Goal: Book appointment/travel/reservation

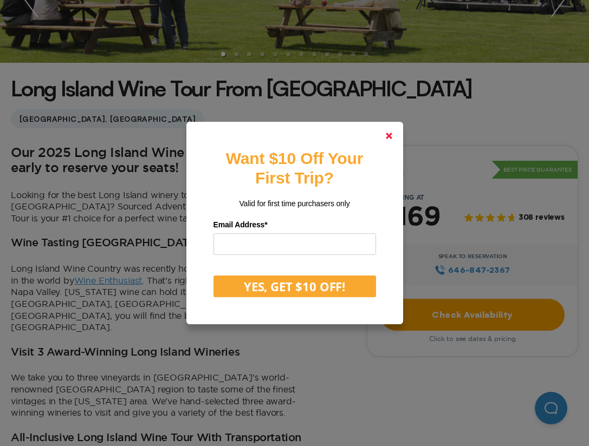
click at [389, 134] on icon at bounding box center [389, 136] width 7 height 7
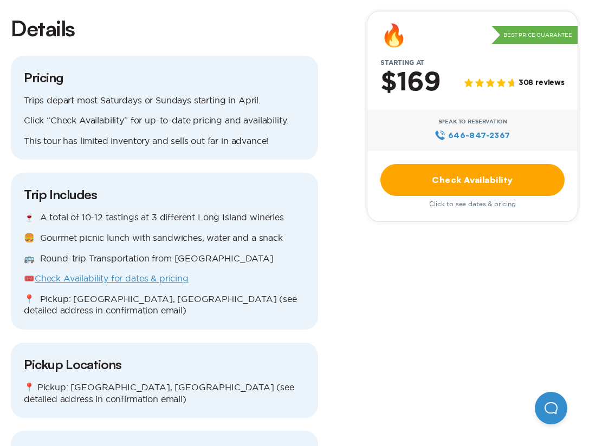
scroll to position [975, 0]
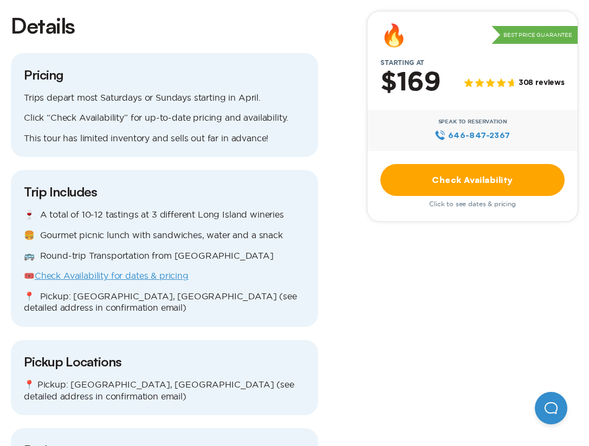
click at [177, 209] on p "🍷 A total of 10-12 tastings at 3 different Long Island wineries" at bounding box center [164, 215] width 281 height 12
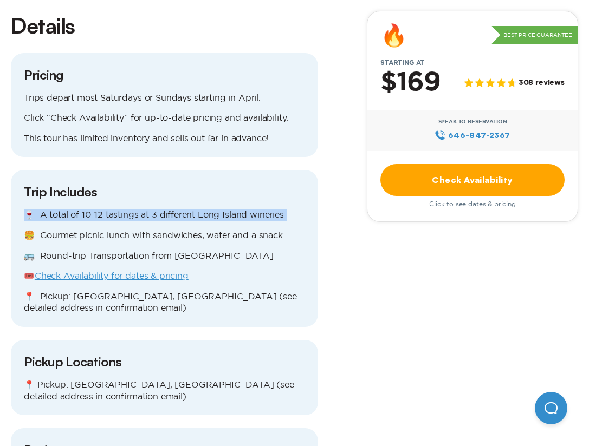
click at [226, 209] on p "🍷 A total of 10-12 tastings at 3 different Long Island wineries" at bounding box center [164, 215] width 281 height 12
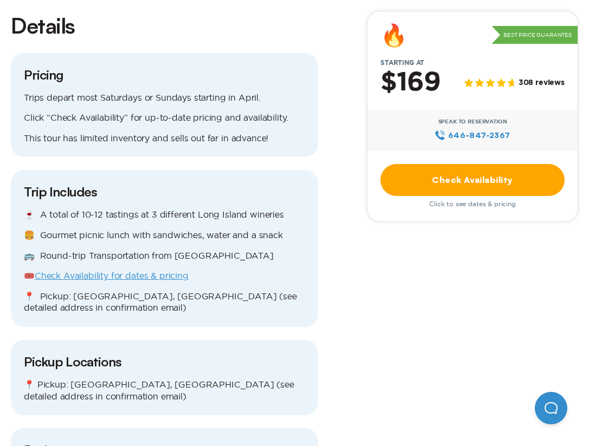
click at [226, 209] on p "🍷 A total of 10-12 tastings at 3 different Long Island wineries" at bounding box center [164, 215] width 281 height 12
click at [223, 209] on div "🍷 A total of 10-12 tastings at 3 different Long Island wineries 🍔 Gourmet picni…" at bounding box center [164, 261] width 281 height 105
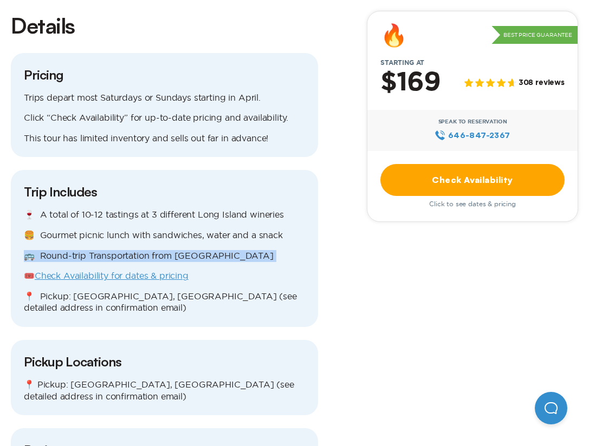
click at [229, 230] on p "🍔 Gourmet picnic lunch with sandwiches, water and a snack" at bounding box center [164, 236] width 281 height 12
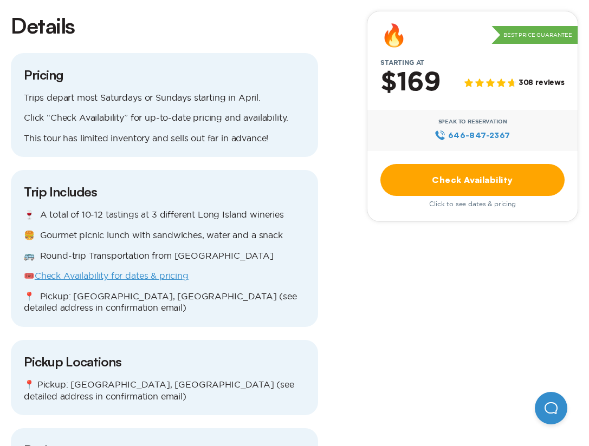
click at [229, 230] on p "🍔 Gourmet picnic lunch with sandwiches, water and a snack" at bounding box center [164, 236] width 281 height 12
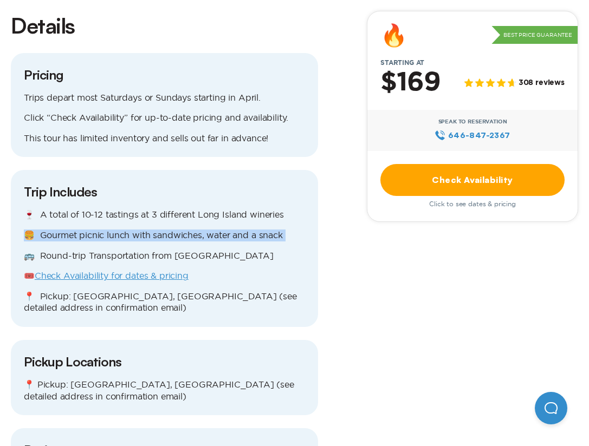
click at [286, 230] on p "🍔 Gourmet picnic lunch with sandwiches, water and a snack" at bounding box center [164, 236] width 281 height 12
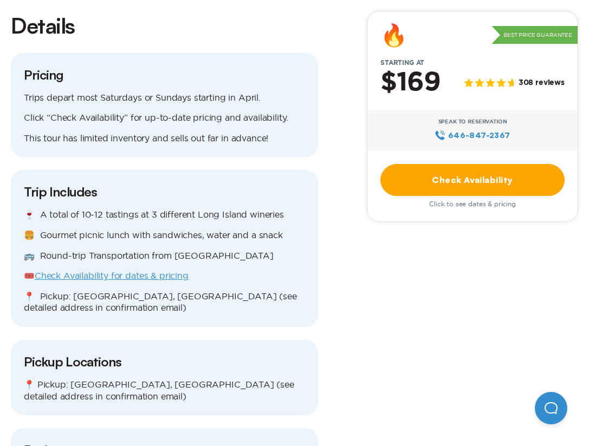
click at [286, 230] on p "🍔 Gourmet picnic lunch with sandwiches, water and a snack" at bounding box center [164, 236] width 281 height 12
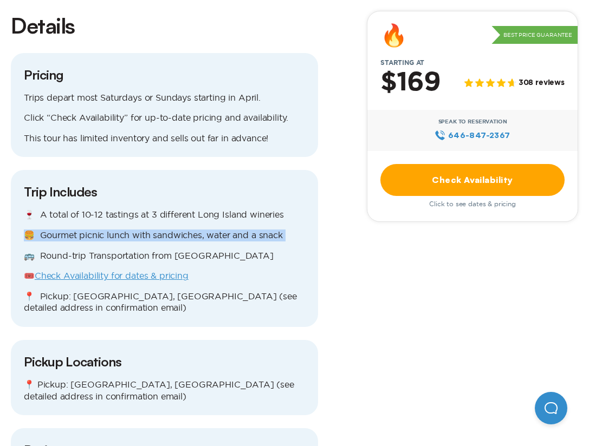
click at [286, 230] on p "🍔 Gourmet picnic lunch with sandwiches, water and a snack" at bounding box center [164, 236] width 281 height 12
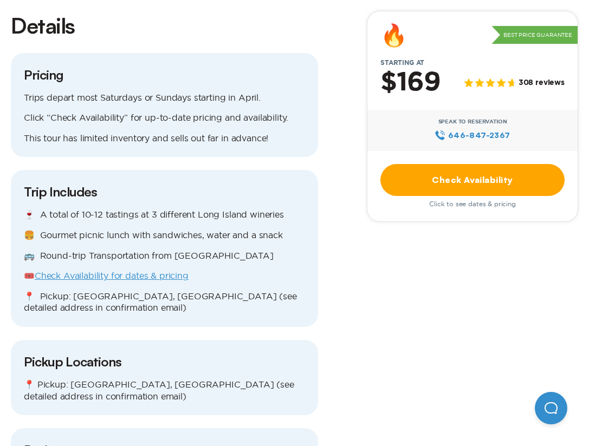
click at [286, 230] on p "🍔 Gourmet picnic lunch with sandwiches, water and a snack" at bounding box center [164, 236] width 281 height 12
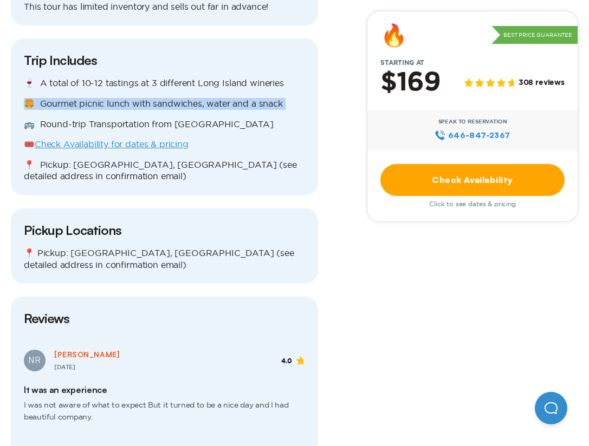
scroll to position [1002, 0]
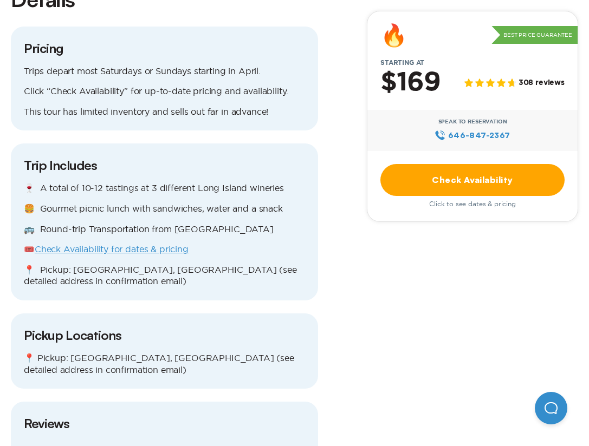
click at [119, 244] on link "Check Availability for dates & pricing" at bounding box center [112, 249] width 154 height 10
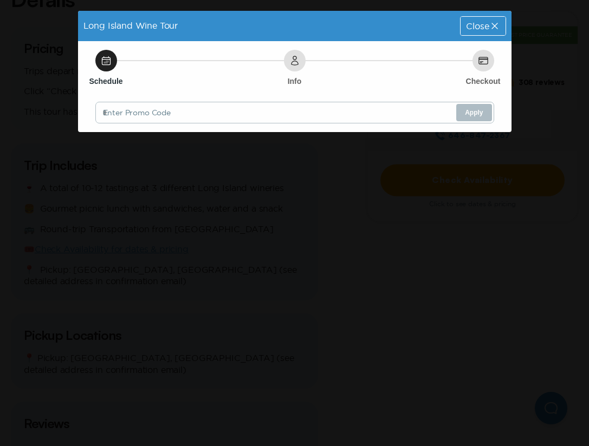
scroll to position [0, 0]
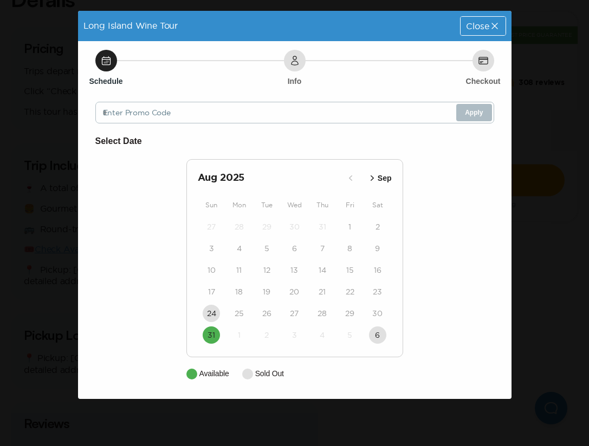
click at [373, 176] on icon "button" at bounding box center [372, 178] width 11 height 11
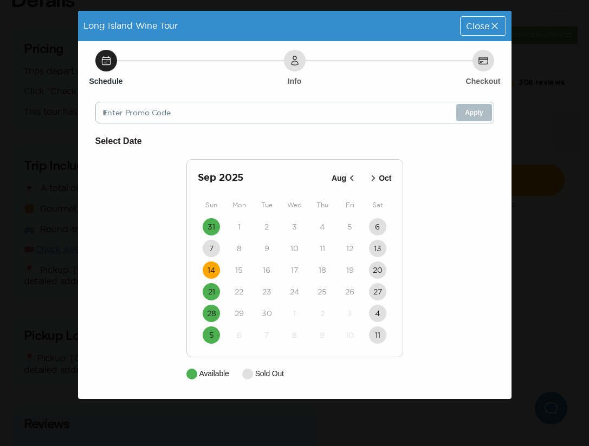
click at [211, 276] on button "14" at bounding box center [211, 270] width 17 height 17
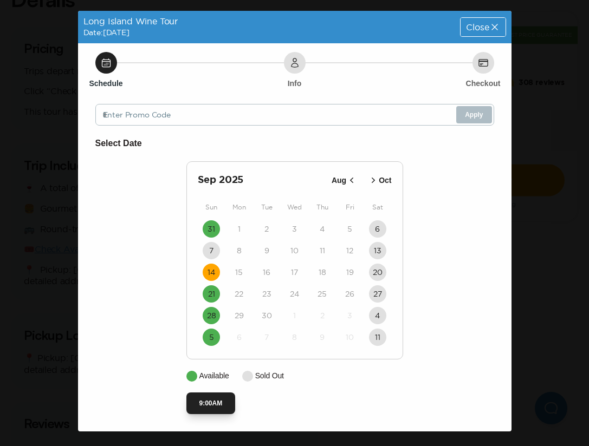
click at [216, 403] on button "9:00AM" at bounding box center [210, 404] width 49 height 22
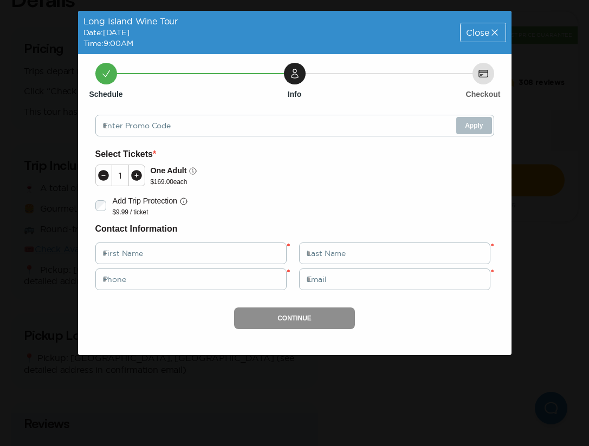
click at [136, 171] on icon at bounding box center [136, 175] width 11 height 11
click at [97, 176] on icon at bounding box center [103, 175] width 13 height 13
click at [474, 27] on div "Close" at bounding box center [482, 32] width 44 height 18
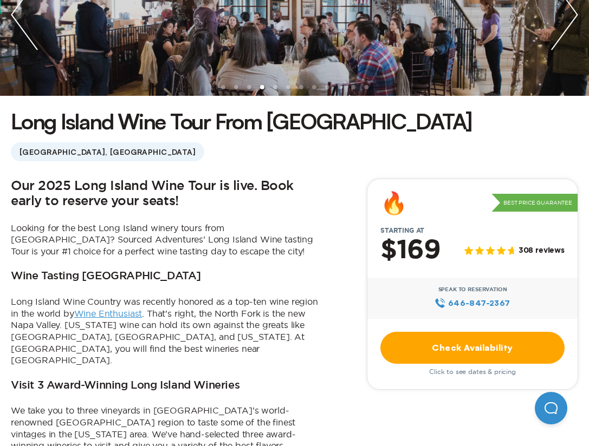
scroll to position [167, 0]
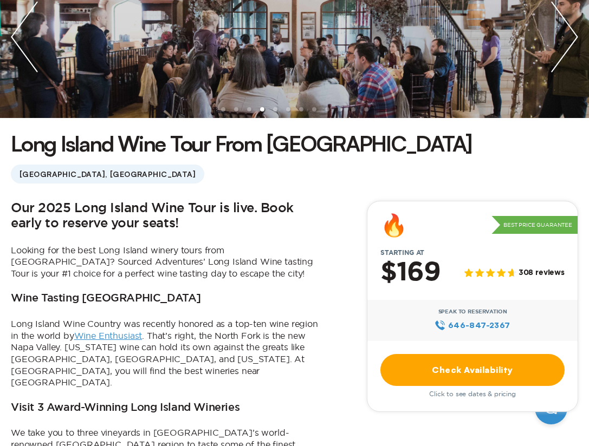
click at [570, 29] on img "next slide / item" at bounding box center [564, 37] width 49 height 163
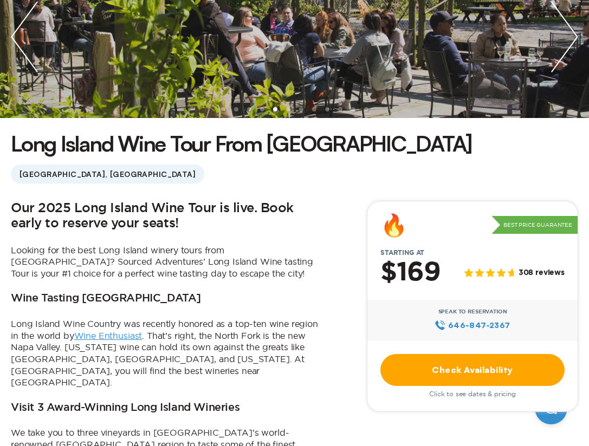
click at [570, 29] on img "next slide / item" at bounding box center [564, 37] width 49 height 163
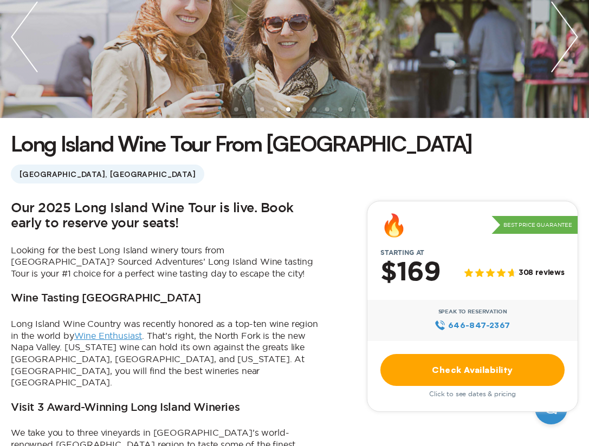
click at [570, 29] on img "next slide / item" at bounding box center [564, 37] width 49 height 163
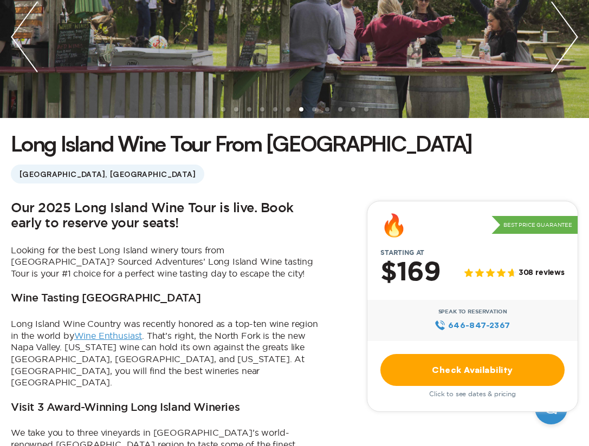
click at [570, 29] on img "next slide / item" at bounding box center [564, 37] width 49 height 163
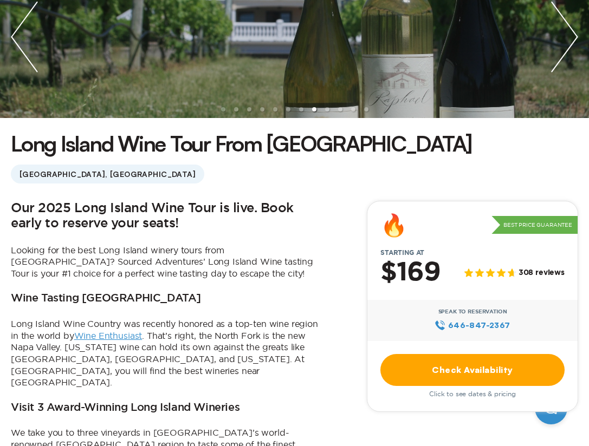
click at [570, 29] on img "next slide / item" at bounding box center [564, 37] width 49 height 163
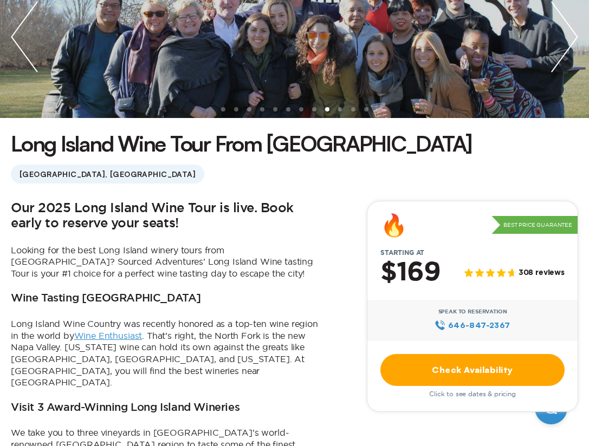
click at [570, 29] on img "next slide / item" at bounding box center [564, 37] width 49 height 163
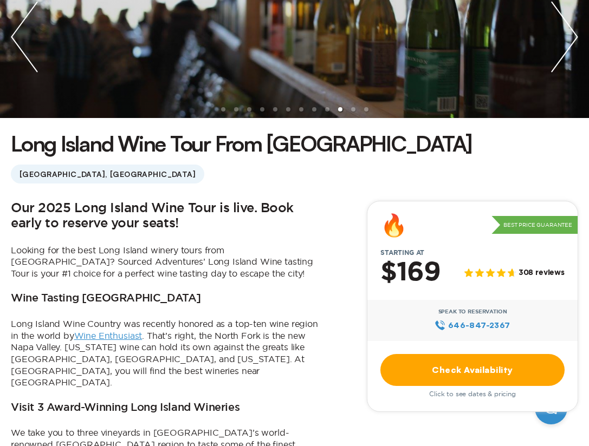
click at [570, 29] on img "next slide / item" at bounding box center [564, 37] width 49 height 163
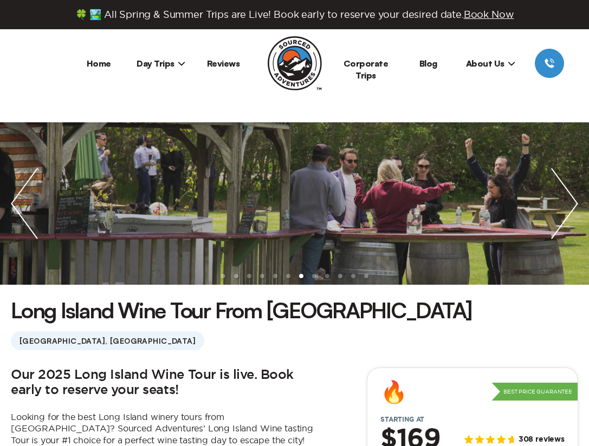
scroll to position [0, 0]
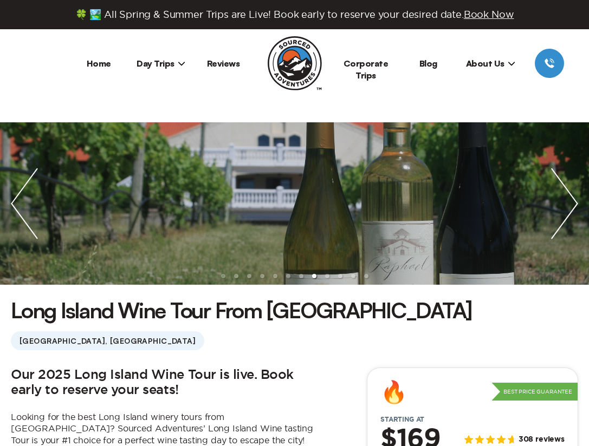
click at [179, 65] on icon at bounding box center [182, 64] width 8 height 8
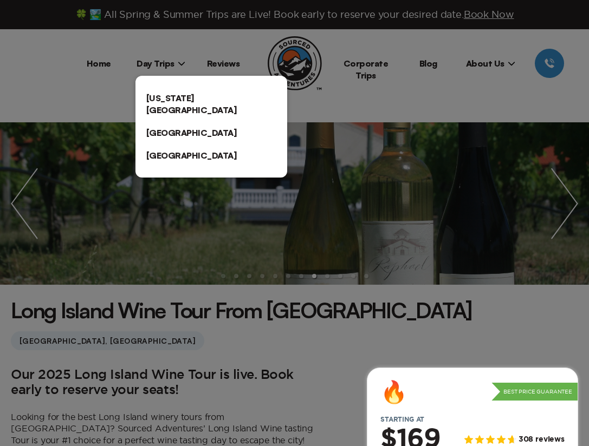
click at [170, 96] on link "[US_STATE][GEOGRAPHIC_DATA]" at bounding box center [211, 104] width 152 height 35
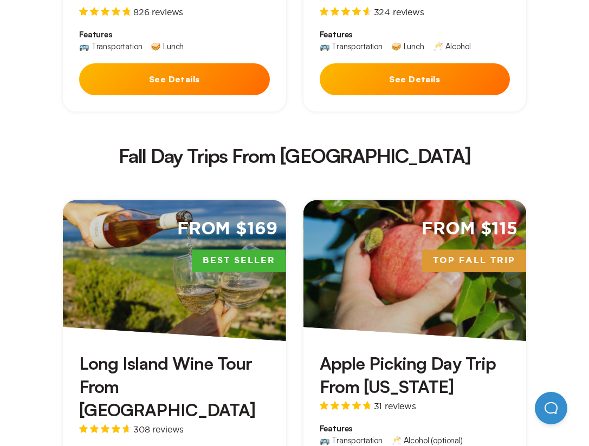
scroll to position [1835, 0]
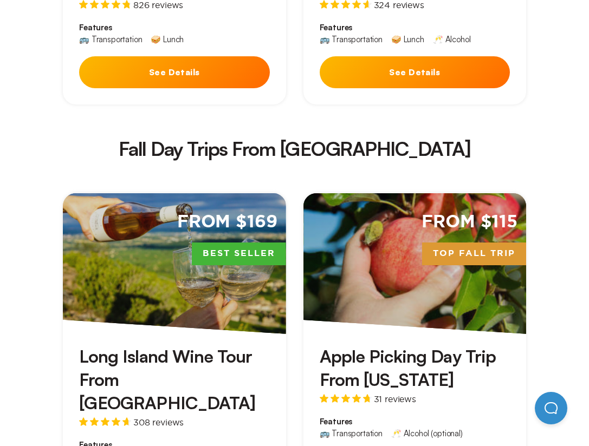
click at [412, 193] on div "From $115 Top Fall Trip" at bounding box center [414, 263] width 223 height 141
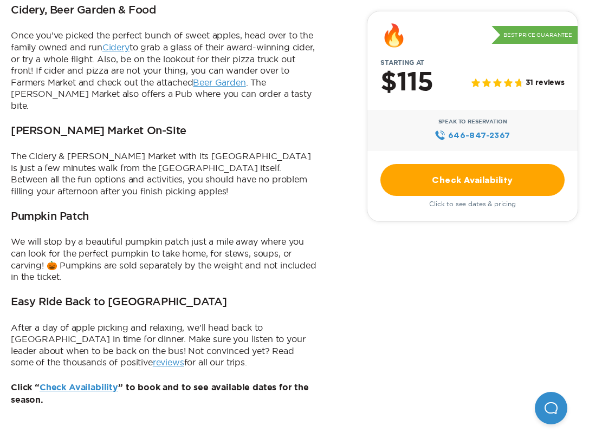
scroll to position [794, 0]
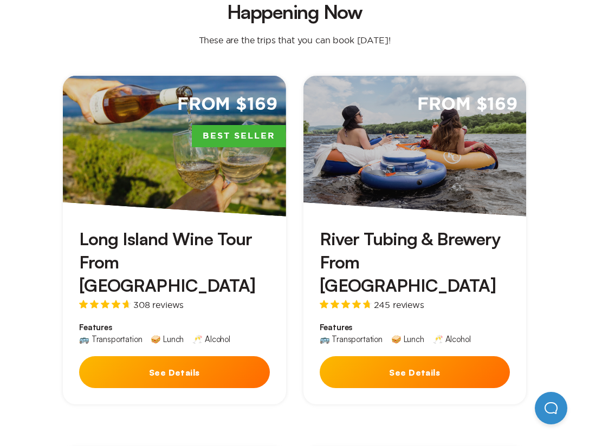
scroll to position [322, 0]
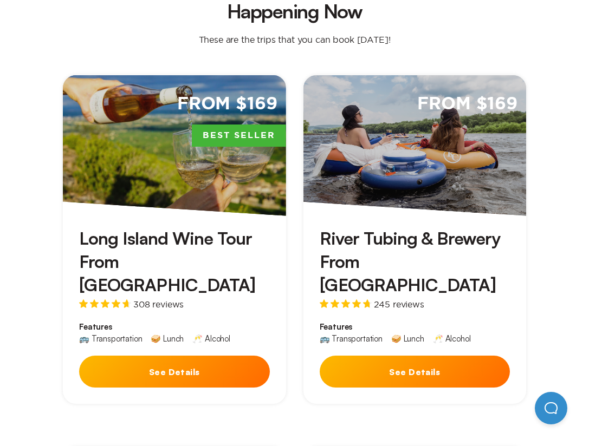
click at [160, 356] on button "See Details" at bounding box center [174, 372] width 191 height 32
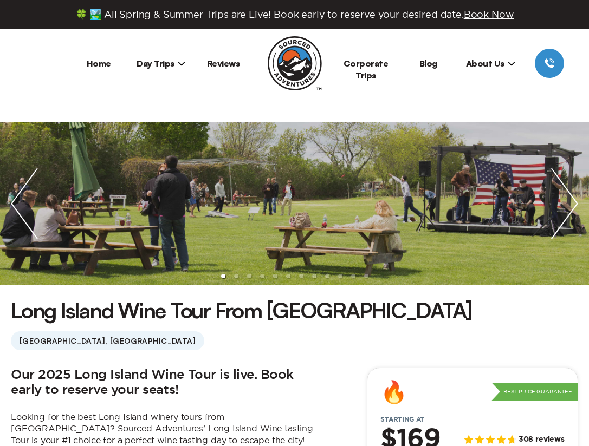
scroll to position [393, 0]
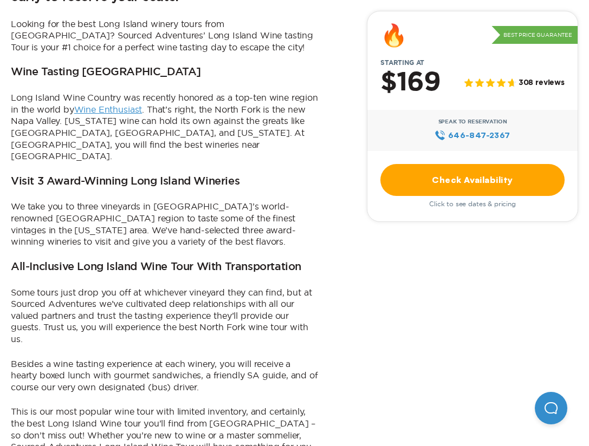
click at [447, 180] on link "Check Availability" at bounding box center [472, 180] width 184 height 32
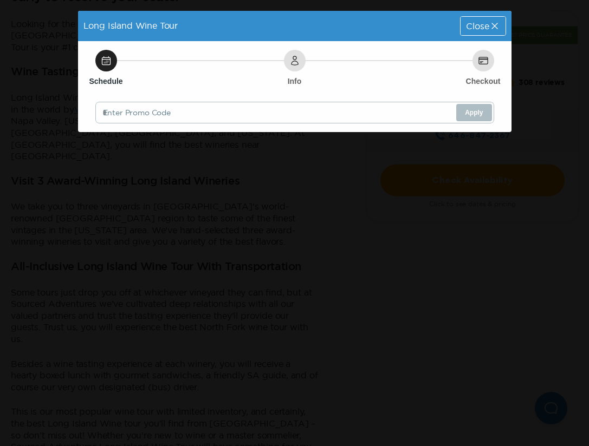
scroll to position [0, 0]
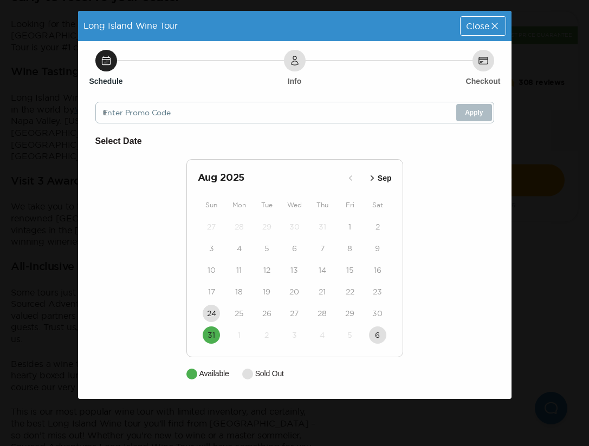
click at [372, 178] on icon "button" at bounding box center [372, 178] width 11 height 11
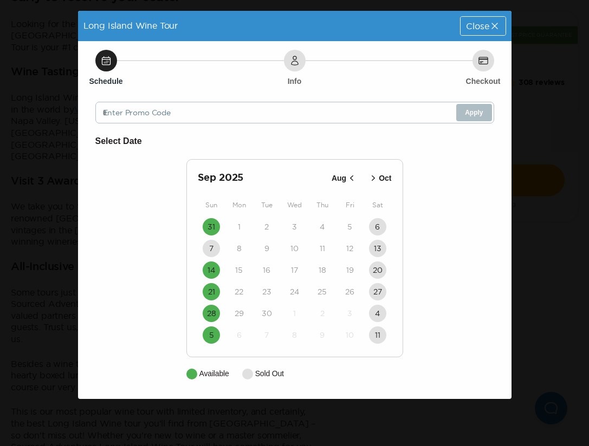
click at [478, 25] on span "Close" at bounding box center [477, 26] width 23 height 9
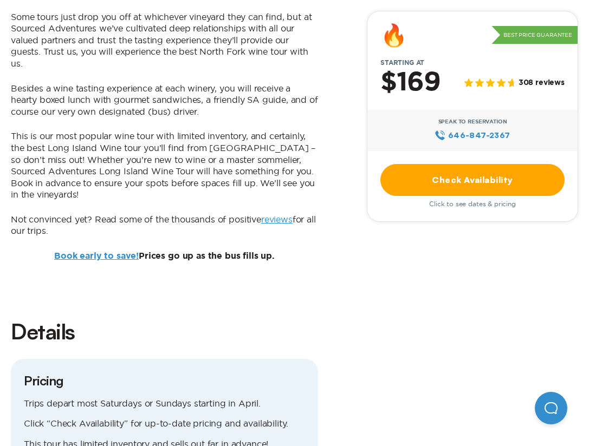
scroll to position [672, 0]
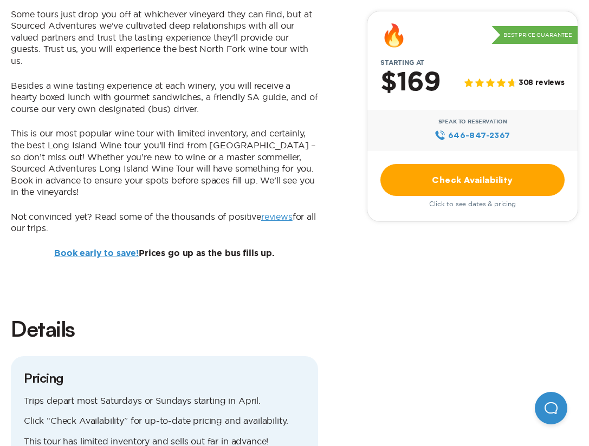
click at [199, 249] on b "Book early to save! Prices go up as the bus fills up." at bounding box center [164, 253] width 220 height 9
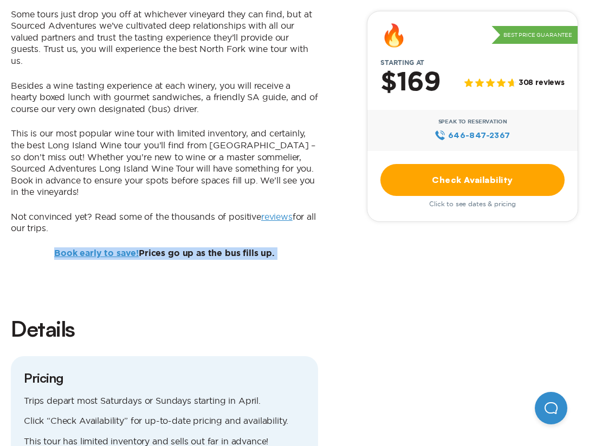
click at [137, 211] on p "Not convinced yet? Read some of the thousands of positive reviews for all our t…" at bounding box center [164, 222] width 307 height 23
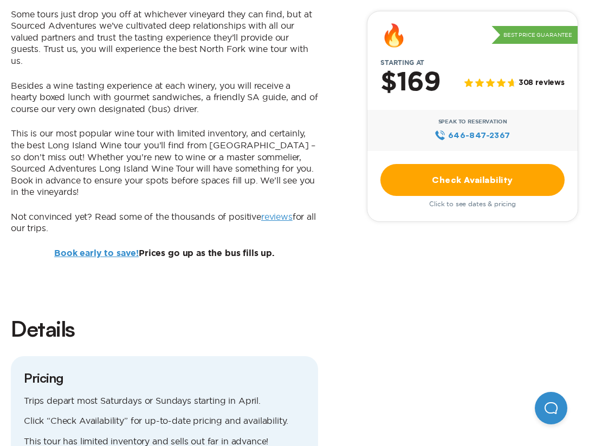
click at [137, 211] on p "Not convinced yet? Read some of the thousands of positive reviews for all our t…" at bounding box center [164, 222] width 307 height 23
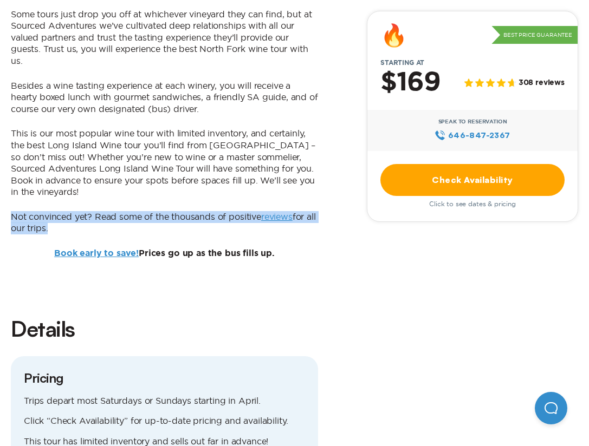
click at [137, 211] on p "Not convinced yet? Read some of the thousands of positive reviews for all our t…" at bounding box center [164, 222] width 307 height 23
click at [178, 249] on b "Book early to save! Prices go up as the bus fills up." at bounding box center [164, 253] width 220 height 9
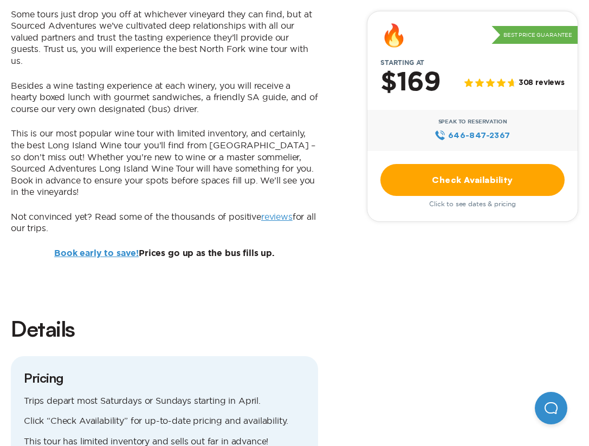
click at [178, 249] on b "Book early to save! Prices go up as the bus fills up." at bounding box center [164, 253] width 220 height 9
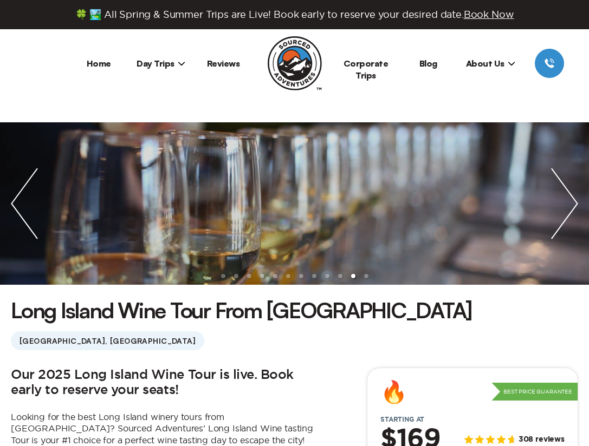
scroll to position [0, 0]
click at [174, 68] on li "Day Trips New York City Boston Chicago" at bounding box center [161, 63] width 62 height 29
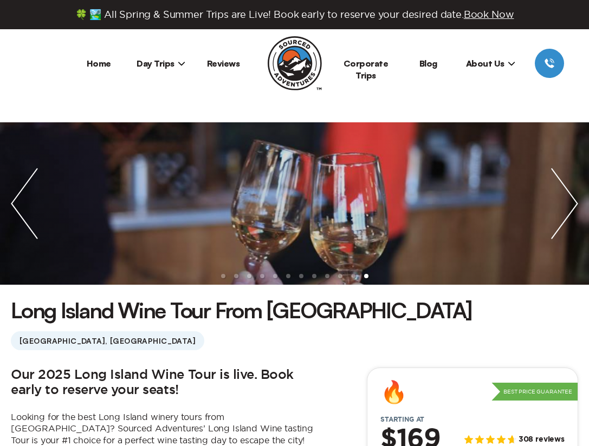
click at [175, 61] on span "Day Trips" at bounding box center [161, 63] width 49 height 11
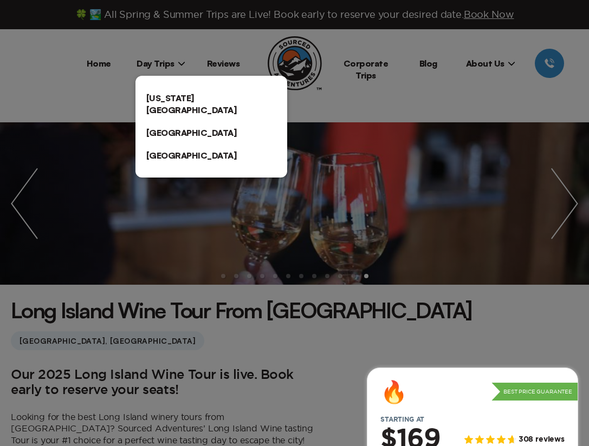
click at [174, 93] on link "[US_STATE][GEOGRAPHIC_DATA]" at bounding box center [211, 104] width 152 height 35
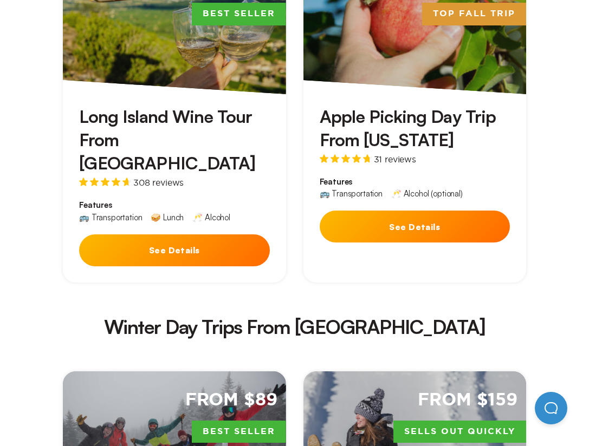
scroll to position [1935, 0]
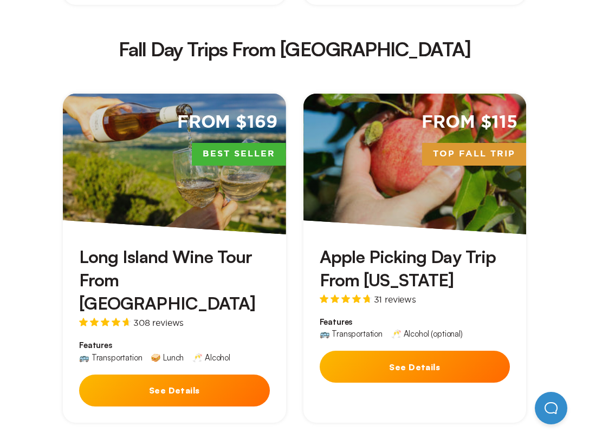
click at [394, 94] on div "From $115 Top Fall Trip" at bounding box center [414, 164] width 223 height 141
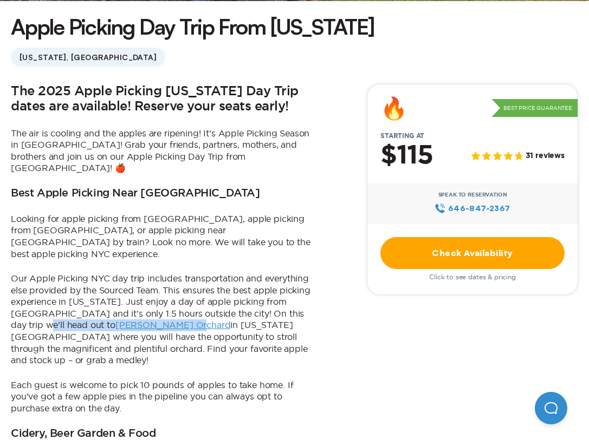
scroll to position [138, 0]
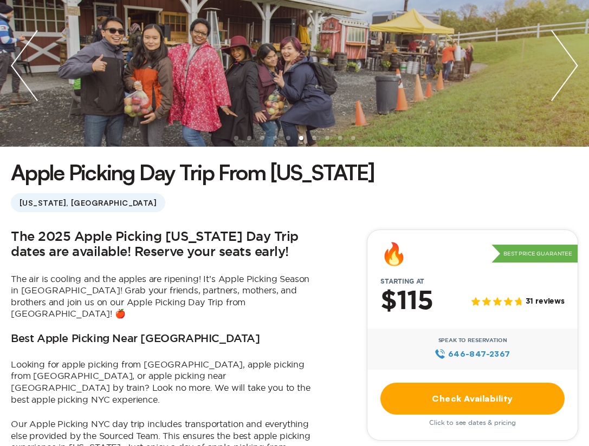
click at [426, 399] on link "Check Availability" at bounding box center [472, 399] width 184 height 32
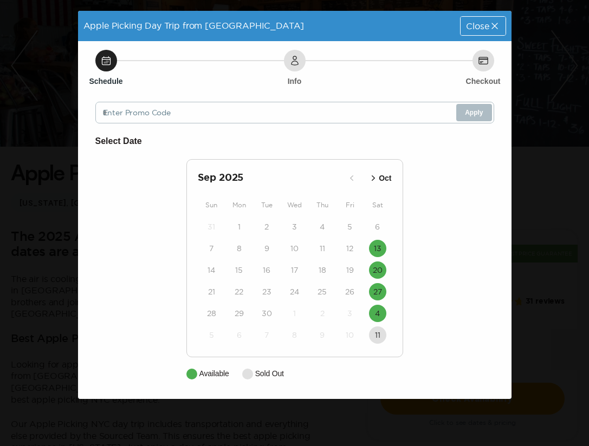
click at [493, 27] on icon at bounding box center [494, 26] width 11 height 11
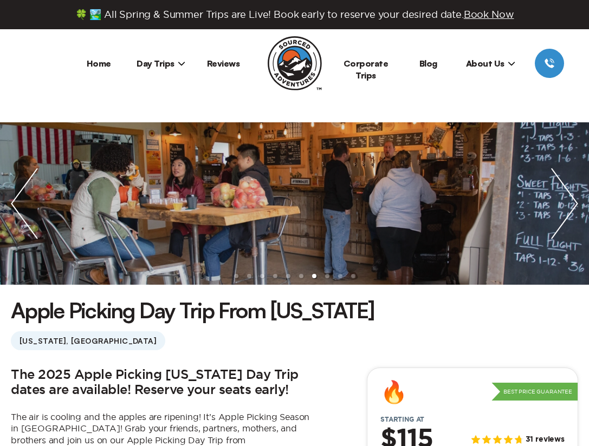
scroll to position [138, 0]
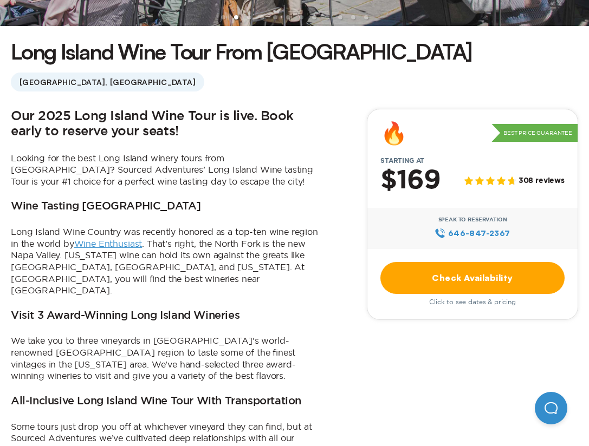
scroll to position [259, 0]
